Goal: Use online tool/utility: Use online tool/utility

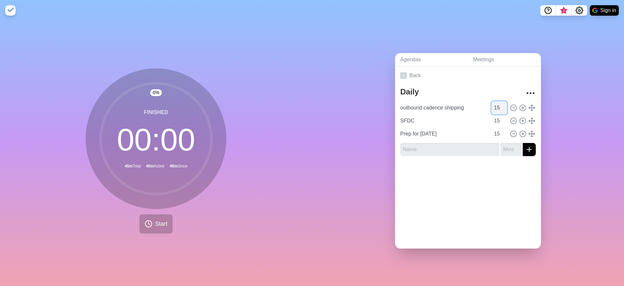
click at [492, 107] on input "15" at bounding box center [500, 107] width 16 height 13
type input "1"
type input "8"
click at [464, 122] on input "SFDC" at bounding box center [444, 120] width 93 height 13
type input "S"
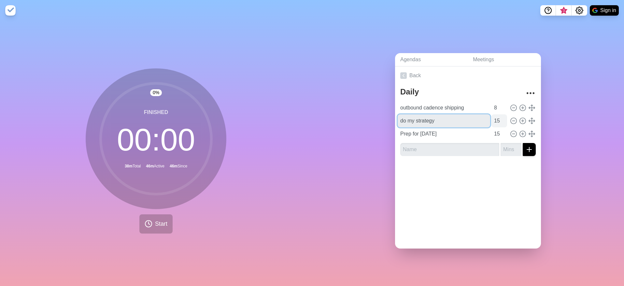
type input "do my strategy"
click at [492, 118] on input "15" at bounding box center [500, 120] width 16 height 13
drag, startPoint x: 492, startPoint y: 118, endPoint x: 487, endPoint y: 119, distance: 4.9
click at [492, 119] on input "15" at bounding box center [500, 120] width 16 height 13
type input "10"
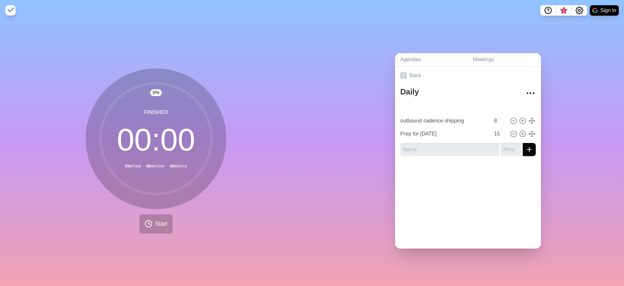
type input "do my strategy"
type input "10"
type input "outbound cadence shipping"
type input "8"
click at [426, 131] on input "Prep for [DATE]" at bounding box center [444, 133] width 93 height 13
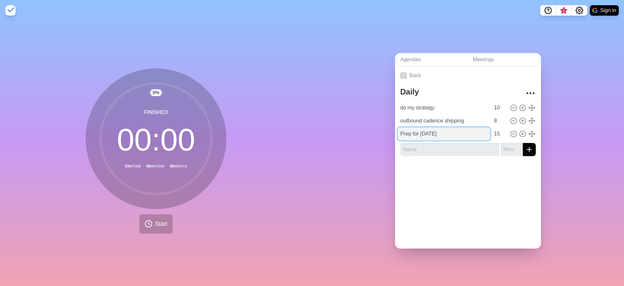
click at [426, 131] on input "Prep for [DATE]" at bounding box center [444, 133] width 93 height 13
type input "Prep call"
click at [492, 131] on input "15" at bounding box center [500, 133] width 16 height 13
type input "7"
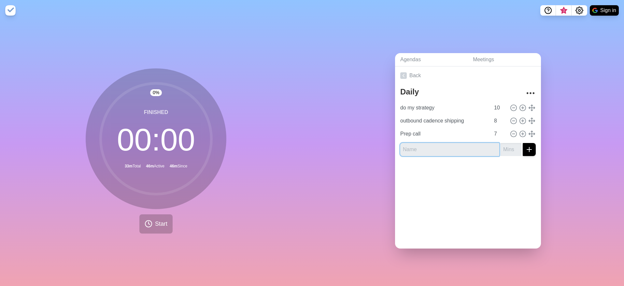
click at [472, 144] on input "text" at bounding box center [449, 149] width 99 height 13
click at [492, 106] on input "10" at bounding box center [500, 107] width 16 height 13
drag, startPoint x: 492, startPoint y: 106, endPoint x: 485, endPoint y: 105, distance: 7.2
click at [492, 105] on input "10" at bounding box center [500, 107] width 16 height 13
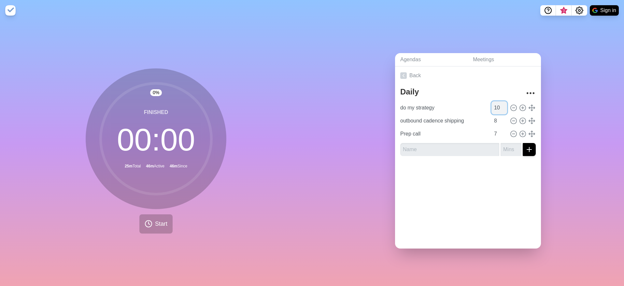
type input "7"
click at [492, 116] on input "8" at bounding box center [500, 120] width 16 height 13
type input "7"
click at [481, 165] on div at bounding box center [468, 174] width 146 height 26
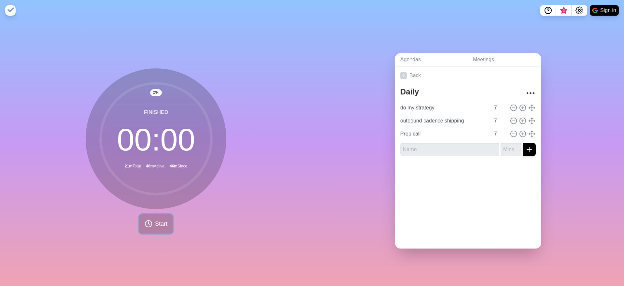
click at [155, 224] on span "Start" at bounding box center [161, 224] width 12 height 9
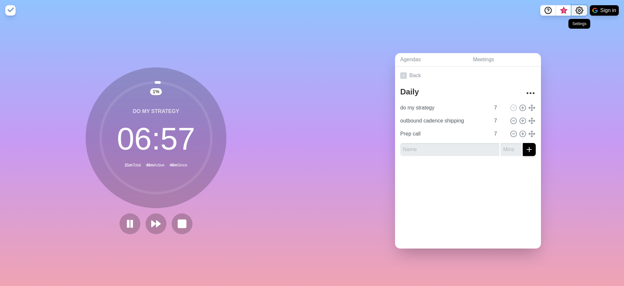
click at [576, 10] on icon "Settings" at bounding box center [579, 10] width 7 height 7
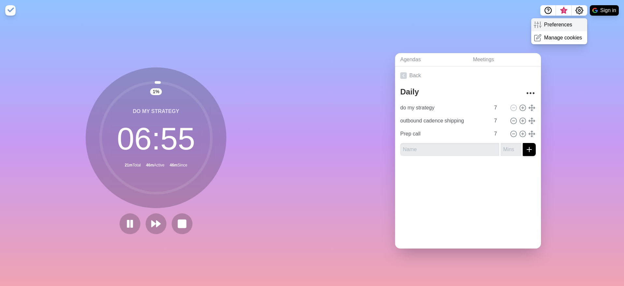
click at [549, 27] on p "Preferences" at bounding box center [558, 25] width 28 height 8
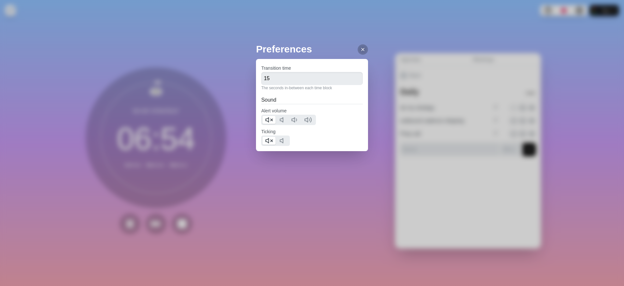
click at [268, 164] on div "Preferences Transition time 15 The seconds in-between each time block Sound Ale…" at bounding box center [312, 109] width 112 height 135
click at [360, 50] on div at bounding box center [363, 49] width 10 height 10
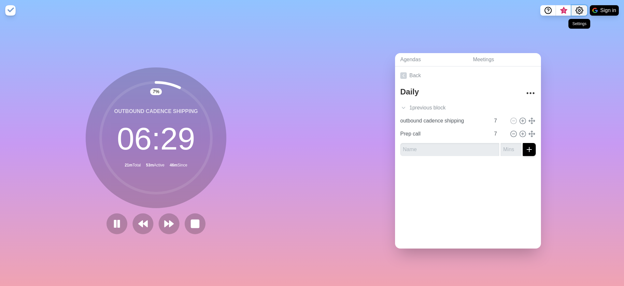
click at [583, 10] on icon "Settings" at bounding box center [579, 10] width 7 height 7
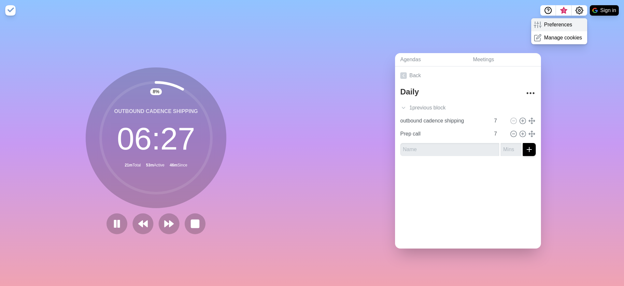
click at [546, 28] on p "Preferences" at bounding box center [558, 25] width 28 height 8
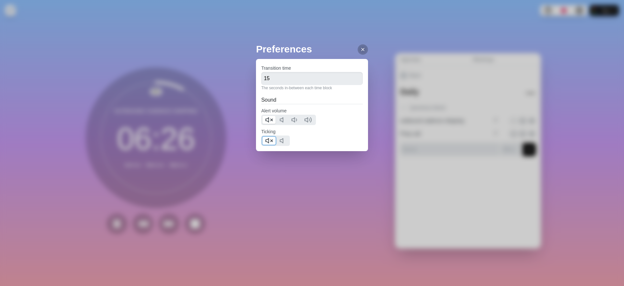
click at [270, 141] on icon at bounding box center [269, 141] width 8 height 8
click at [358, 51] on div at bounding box center [363, 49] width 10 height 10
